Goal: Check status: Check status

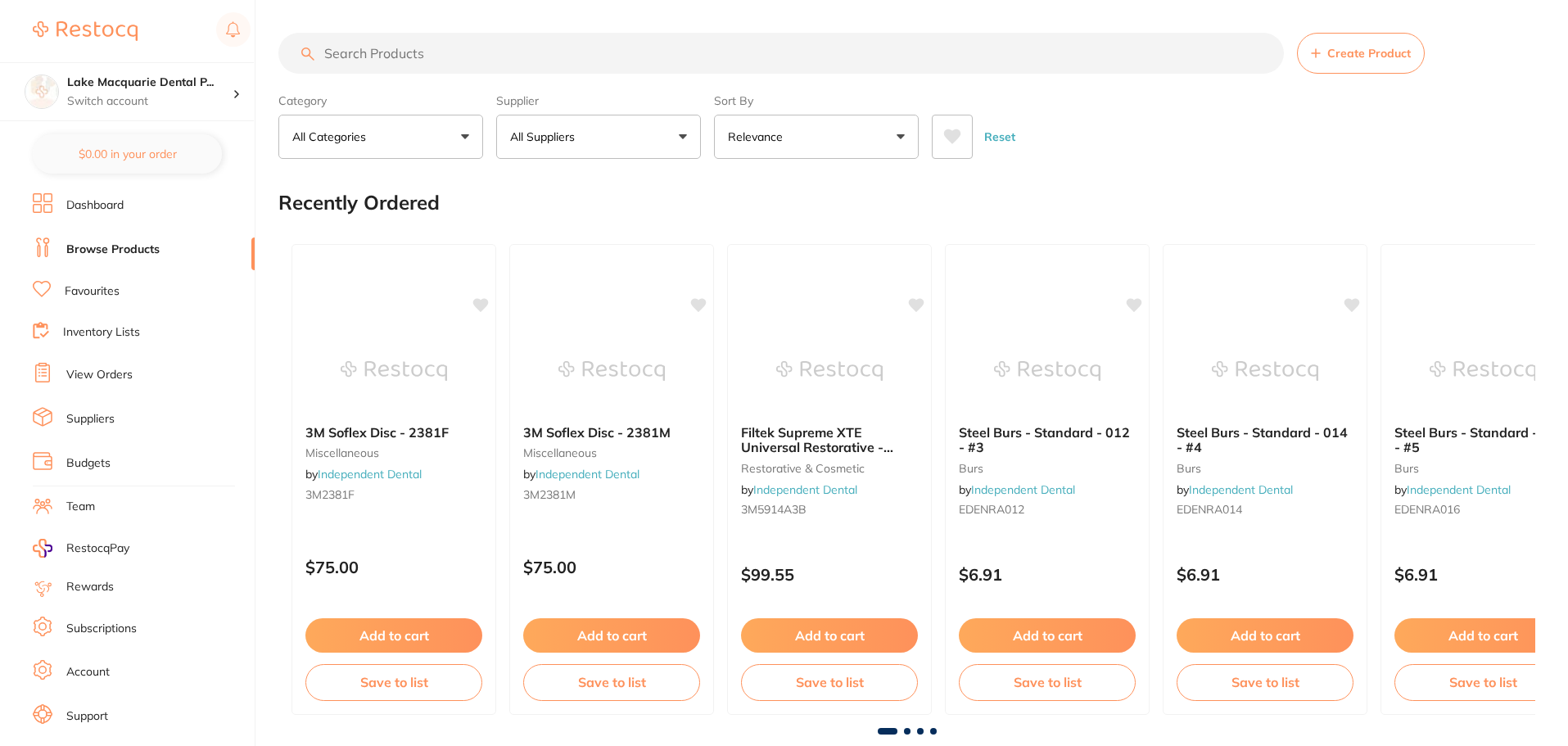
click at [111, 390] on ul "Dashboard Browse Products Favourites Inventory Lists View Orders Suppliers Budg…" at bounding box center [144, 476] width 222 height 565
click at [109, 379] on link "View Orders" at bounding box center [99, 374] width 66 height 16
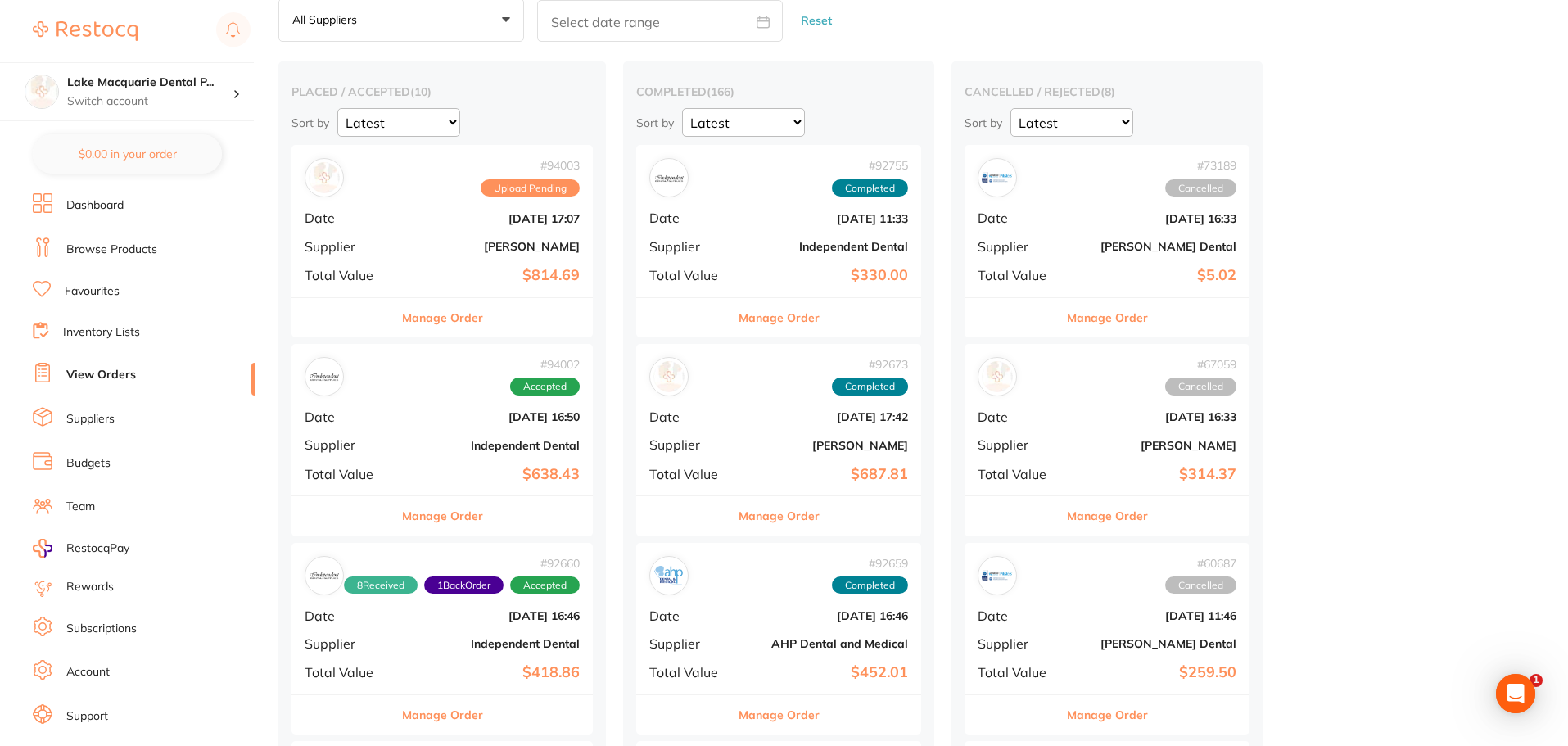
scroll to position [164, 0]
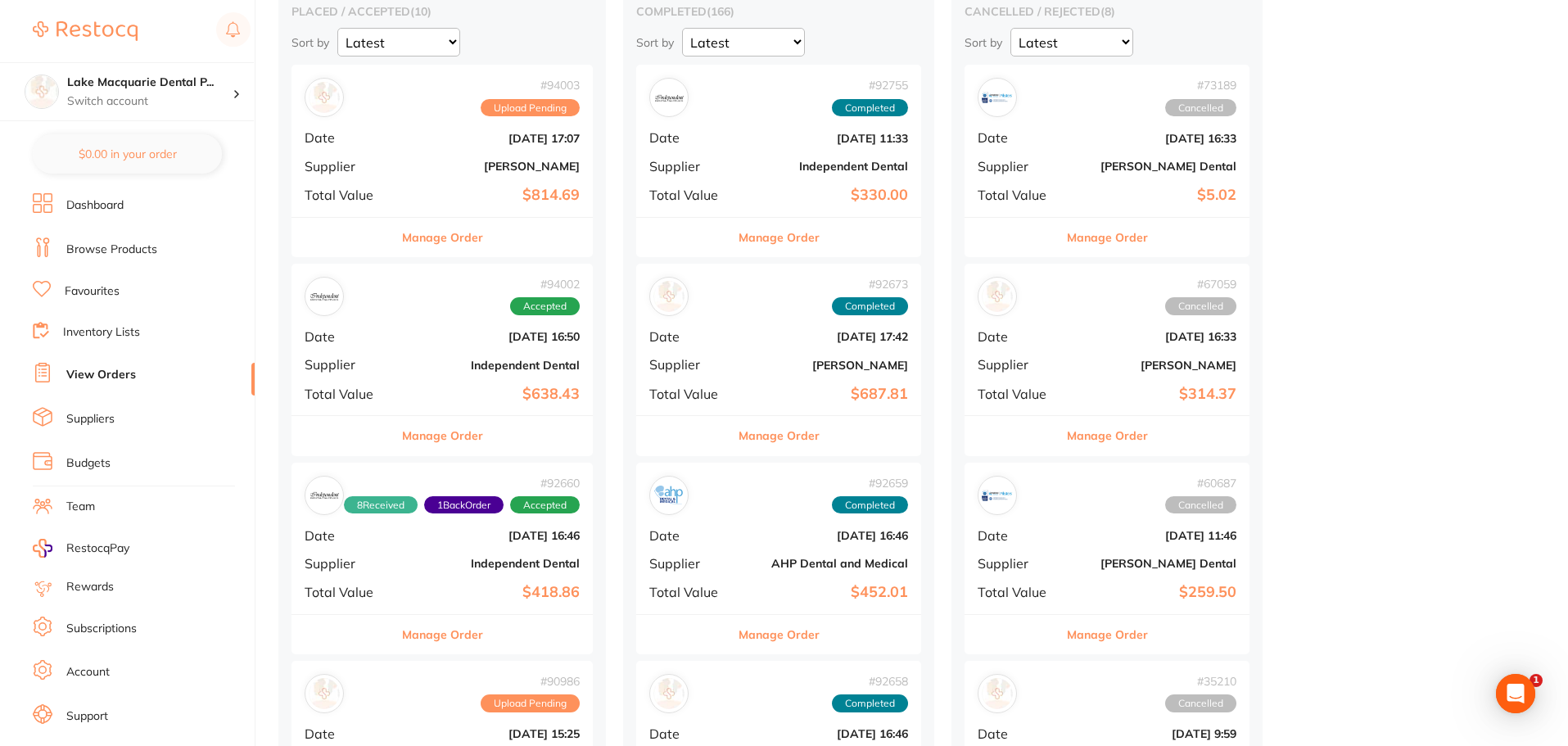
click at [473, 445] on button "Manage Order" at bounding box center [442, 435] width 81 height 40
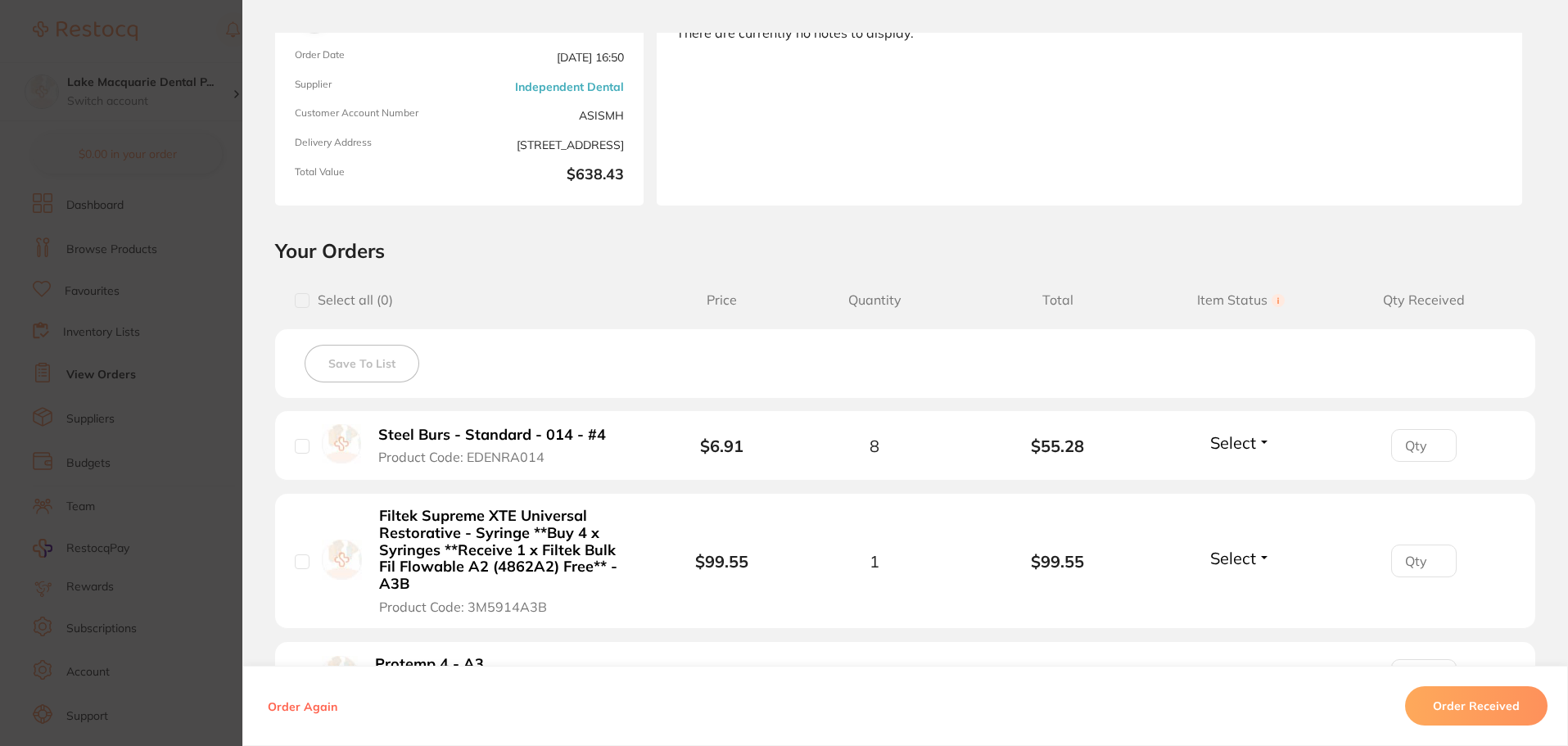
scroll to position [246, 0]
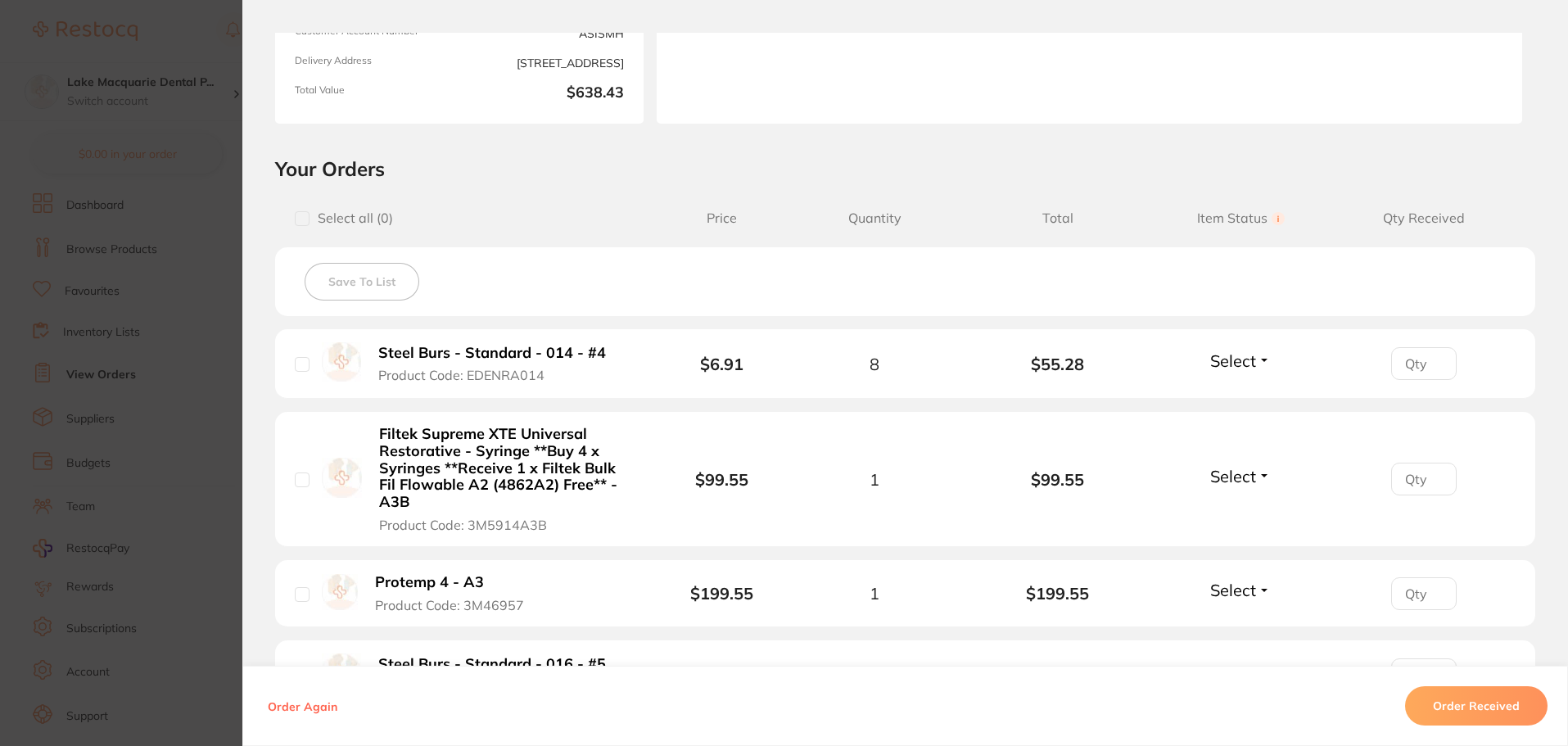
click at [1260, 360] on button "Select" at bounding box center [1241, 361] width 71 height 20
click at [1252, 397] on span "Received" at bounding box center [1241, 395] width 42 height 13
click at [1248, 475] on span "Select" at bounding box center [1233, 476] width 46 height 20
click at [1256, 500] on button "Received" at bounding box center [1241, 512] width 42 height 25
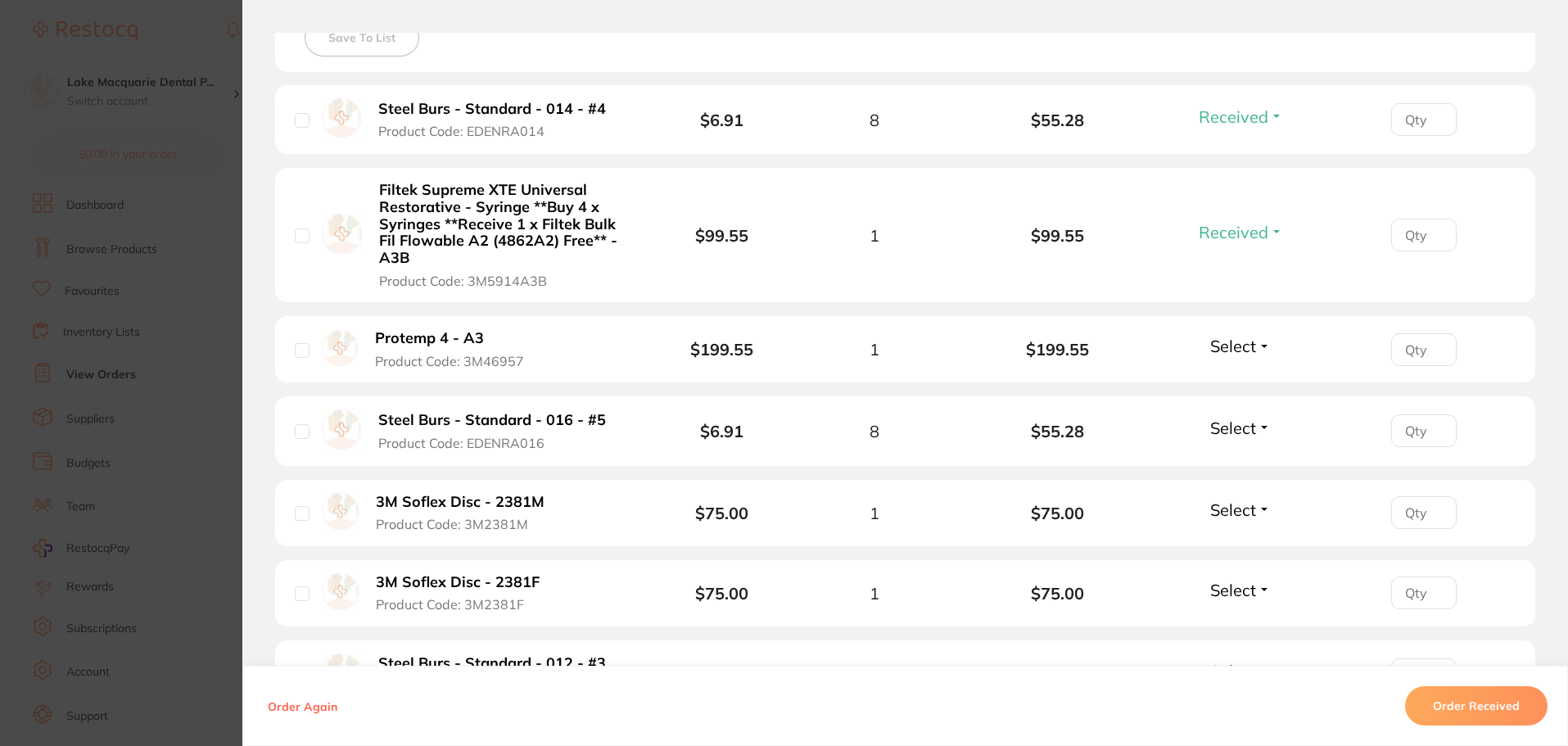
scroll to position [491, 0]
click at [1243, 359] on div "Select Received Back Order" at bounding box center [1241, 347] width 71 height 27
click at [1241, 351] on span "Select" at bounding box center [1233, 344] width 46 height 20
click at [1253, 384] on span "Received" at bounding box center [1241, 379] width 42 height 13
click at [1243, 423] on span "Select" at bounding box center [1233, 426] width 46 height 20
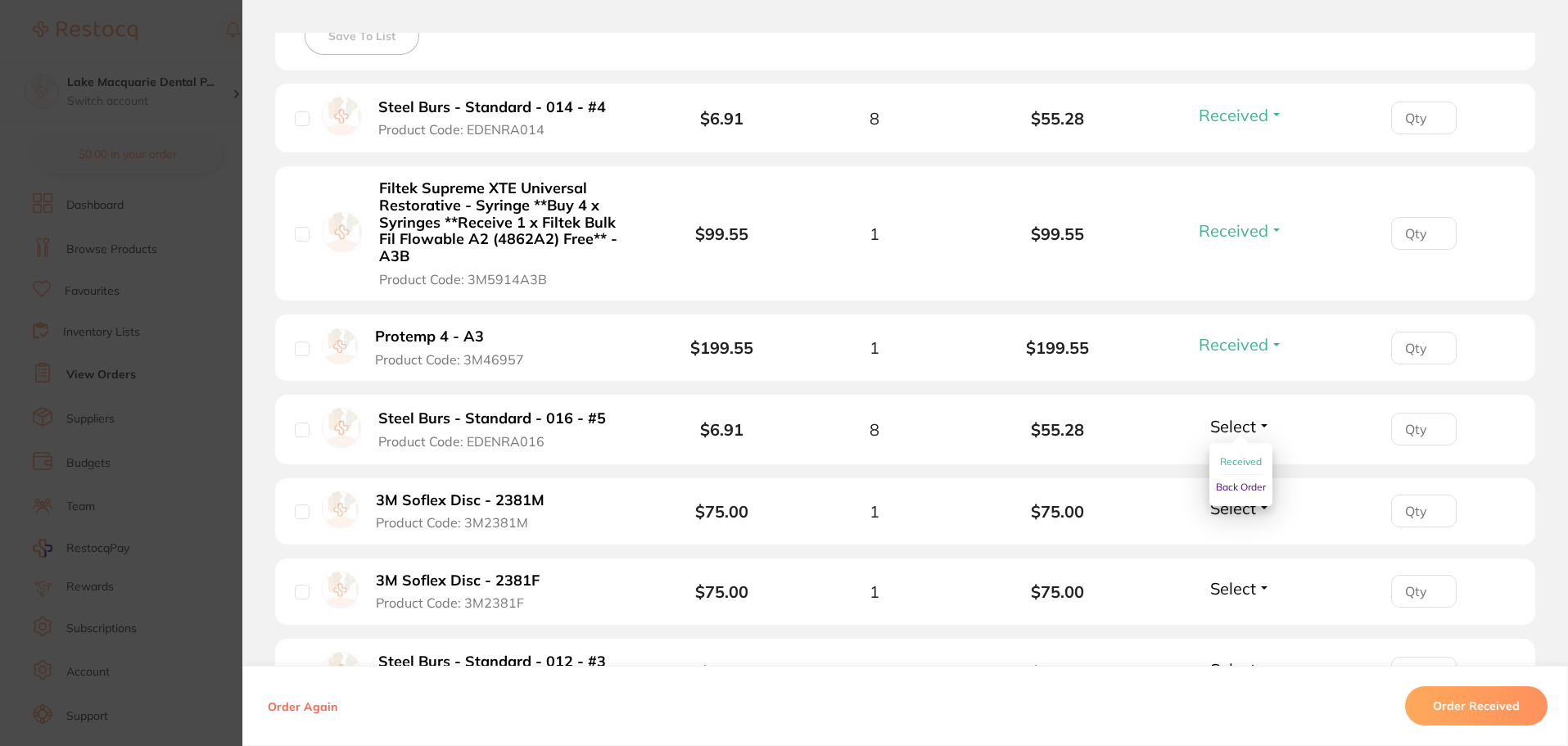
click at [1250, 462] on span "Received" at bounding box center [1241, 461] width 42 height 13
click at [1253, 508] on button "Select" at bounding box center [1241, 508] width 71 height 20
click at [1253, 534] on button "Received" at bounding box center [1241, 544] width 42 height 25
click at [1256, 582] on button "Select" at bounding box center [1241, 588] width 71 height 20
click at [1247, 625] on span "Received" at bounding box center [1241, 623] width 42 height 13
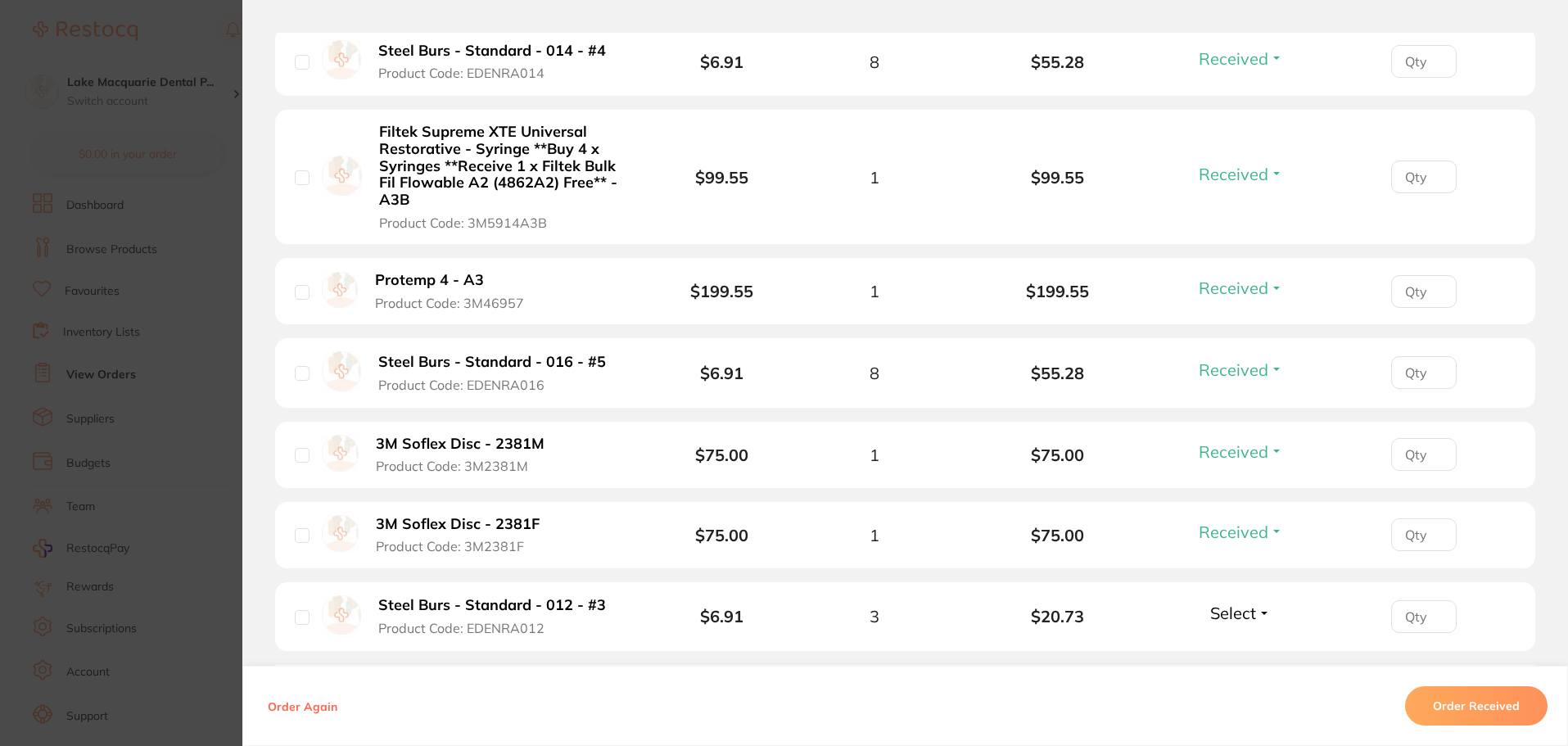
scroll to position [706, 0]
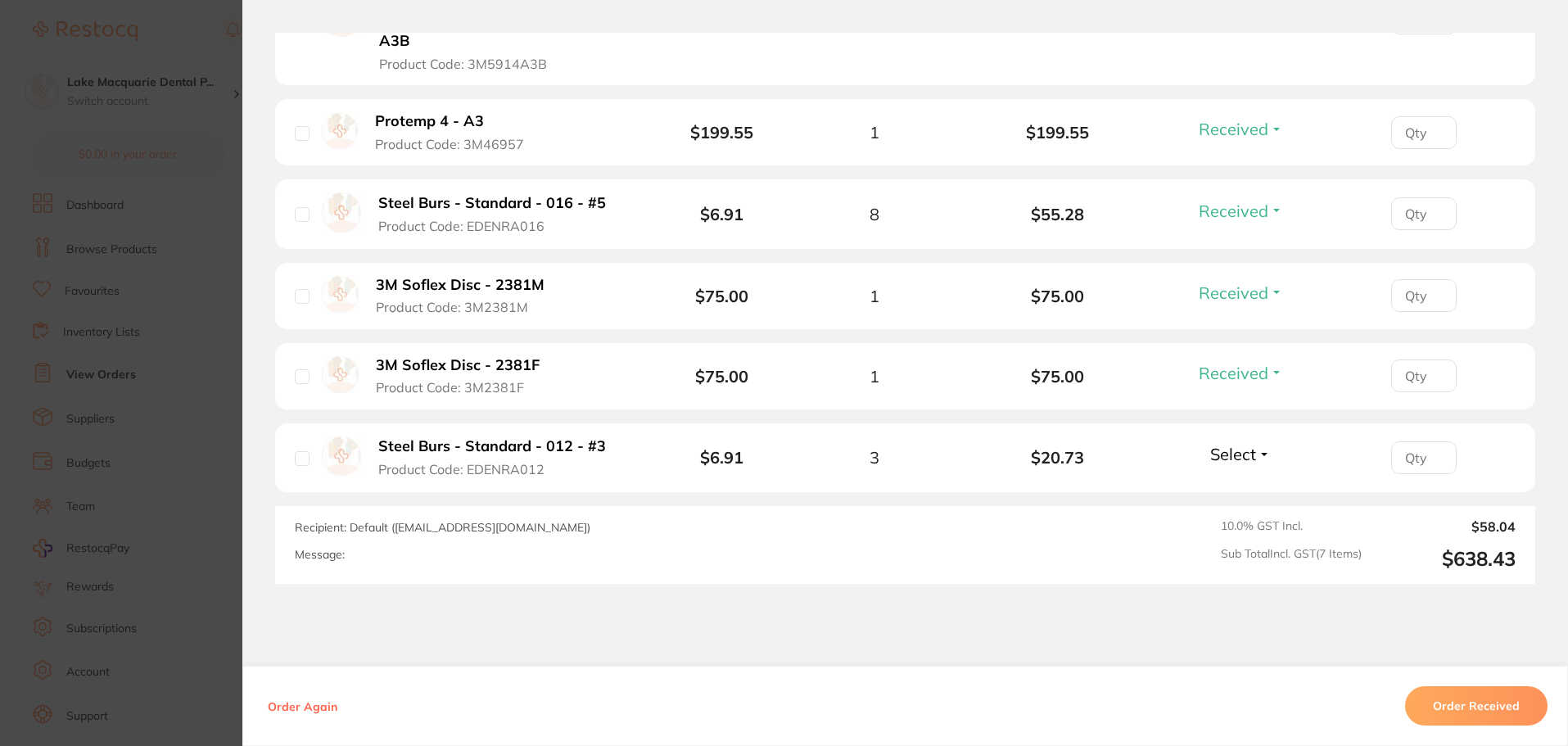
click at [1269, 449] on button "Select" at bounding box center [1241, 454] width 71 height 20
click at [1252, 516] on div "Recipient: Default ( [EMAIL_ADDRESS][DOMAIN_NAME] ) Message: 10.0 % GST Incl. $…" at bounding box center [905, 545] width 1260 height 77
click at [1262, 459] on button "Select" at bounding box center [1241, 454] width 71 height 20
click at [1245, 496] on div "Select all ( 0 ) Price Quantity Total Item Status You can use this feature to t…" at bounding box center [905, 160] width 1260 height 847
click at [1248, 451] on span "Select" at bounding box center [1233, 454] width 46 height 20
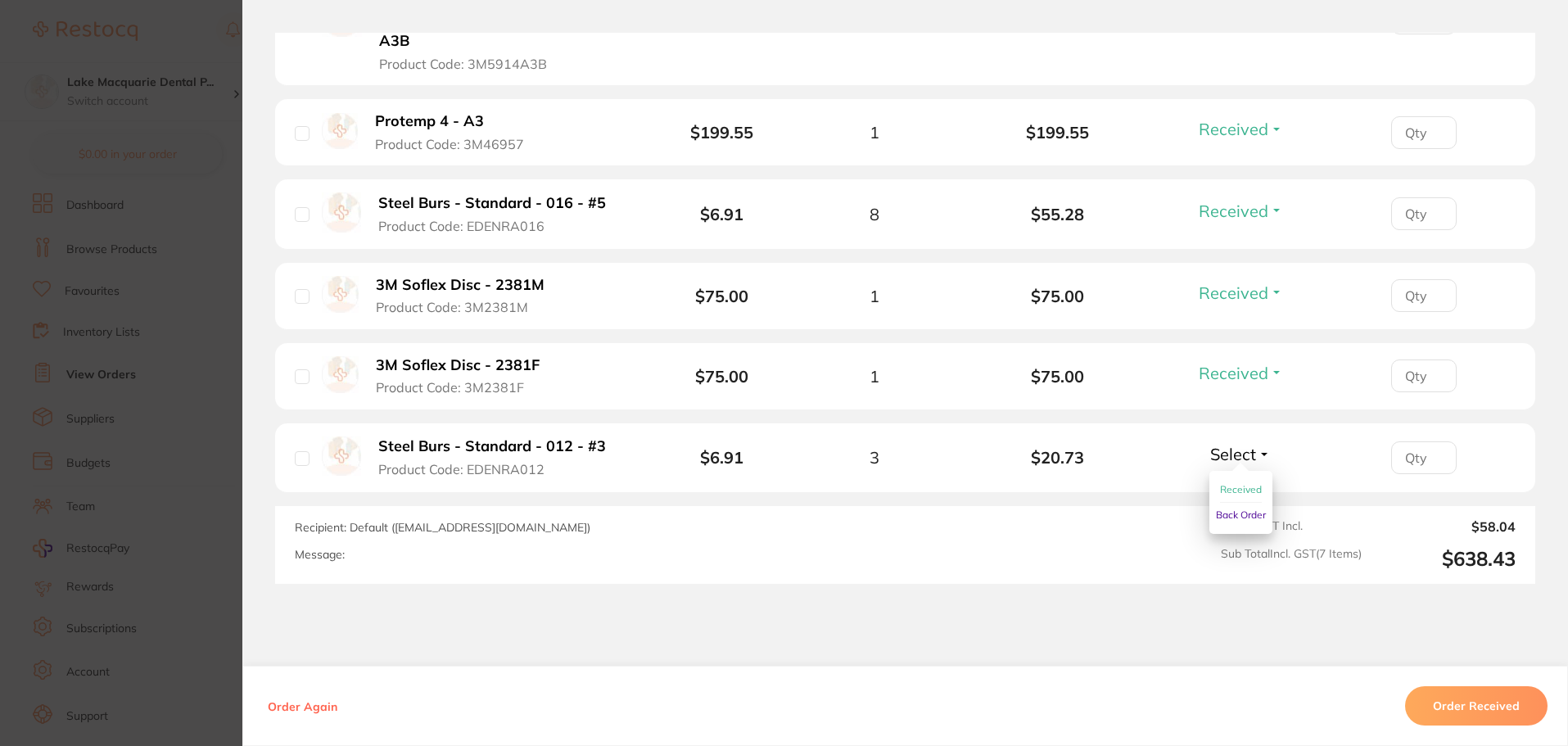
click at [1250, 505] on button "Back Order" at bounding box center [1240, 515] width 50 height 24
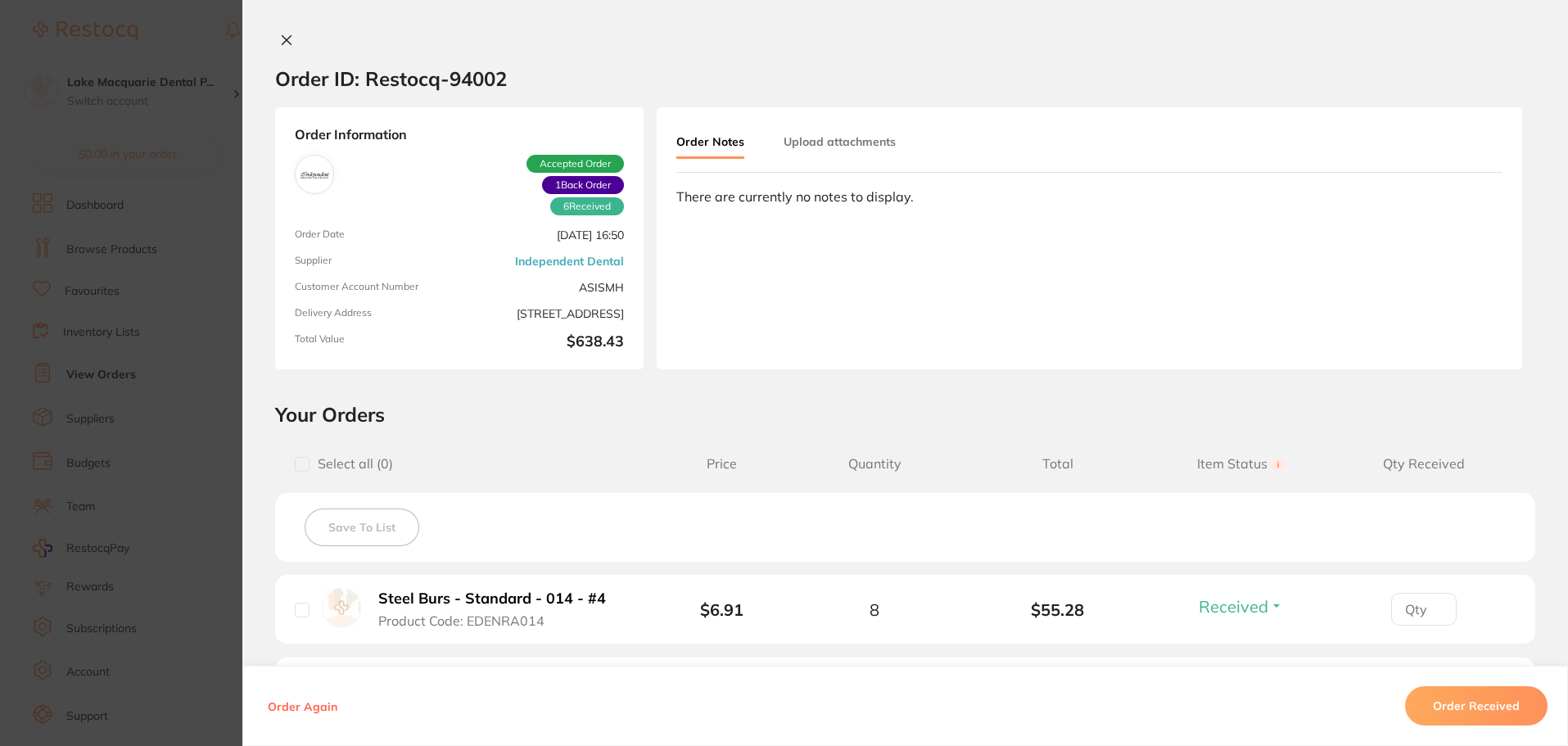
scroll to position [0, 0]
click at [291, 40] on button at bounding box center [286, 41] width 23 height 17
